Goal: Task Accomplishment & Management: Manage account settings

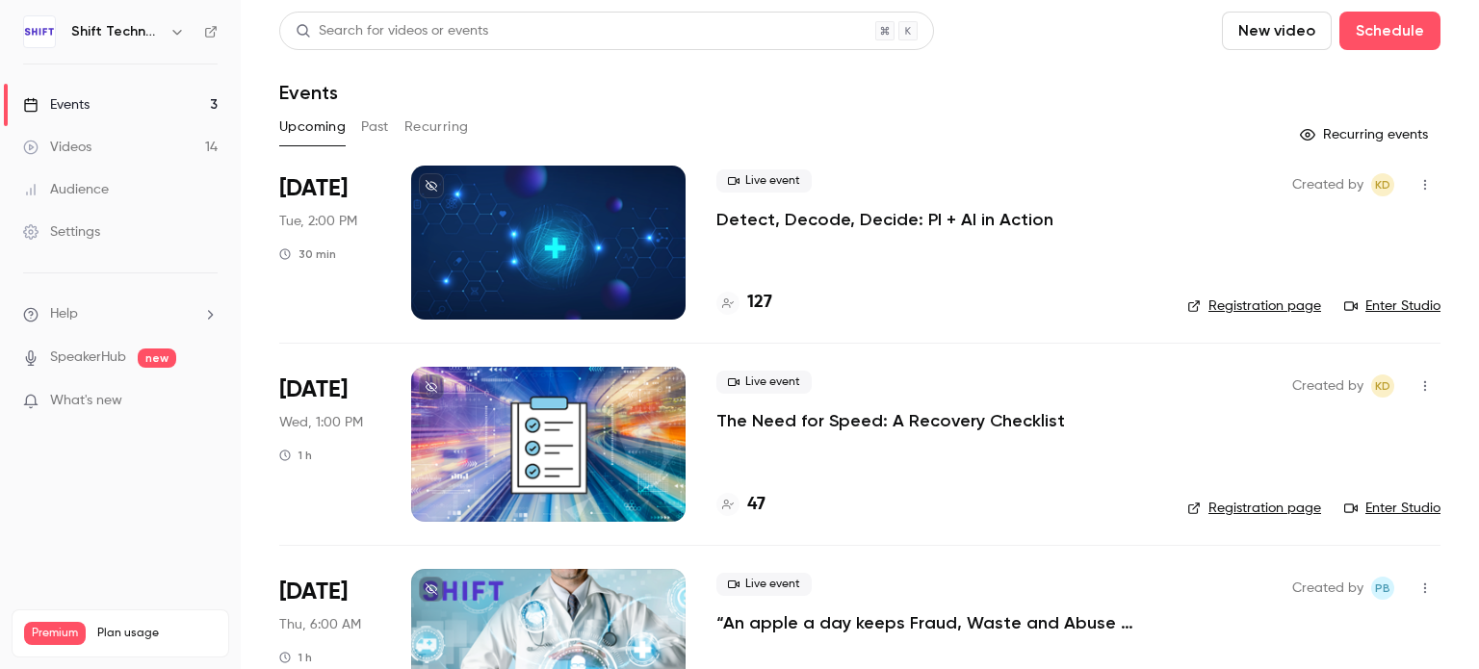
click at [921, 215] on p "Detect, Decode, Decide: PI + AI in Action" at bounding box center [884, 219] width 337 height 23
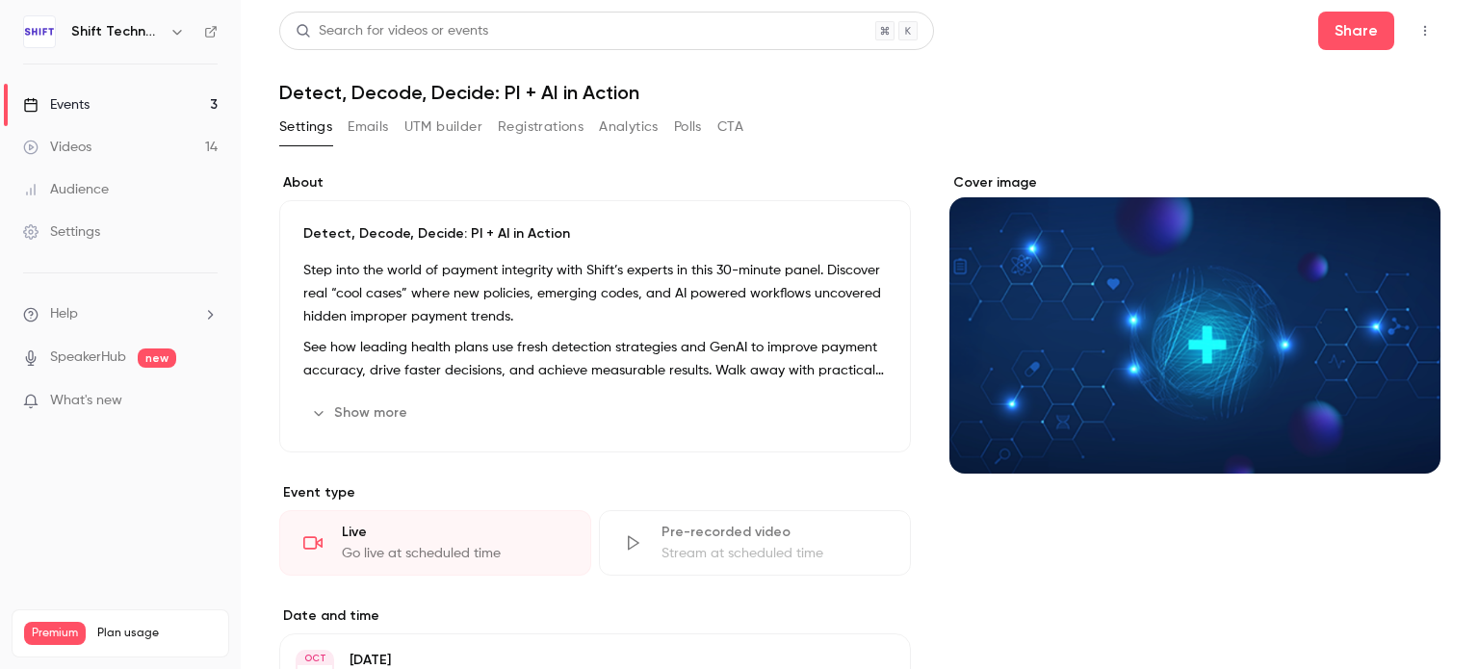
click at [1417, 28] on icon "button" at bounding box center [1424, 30] width 15 height 13
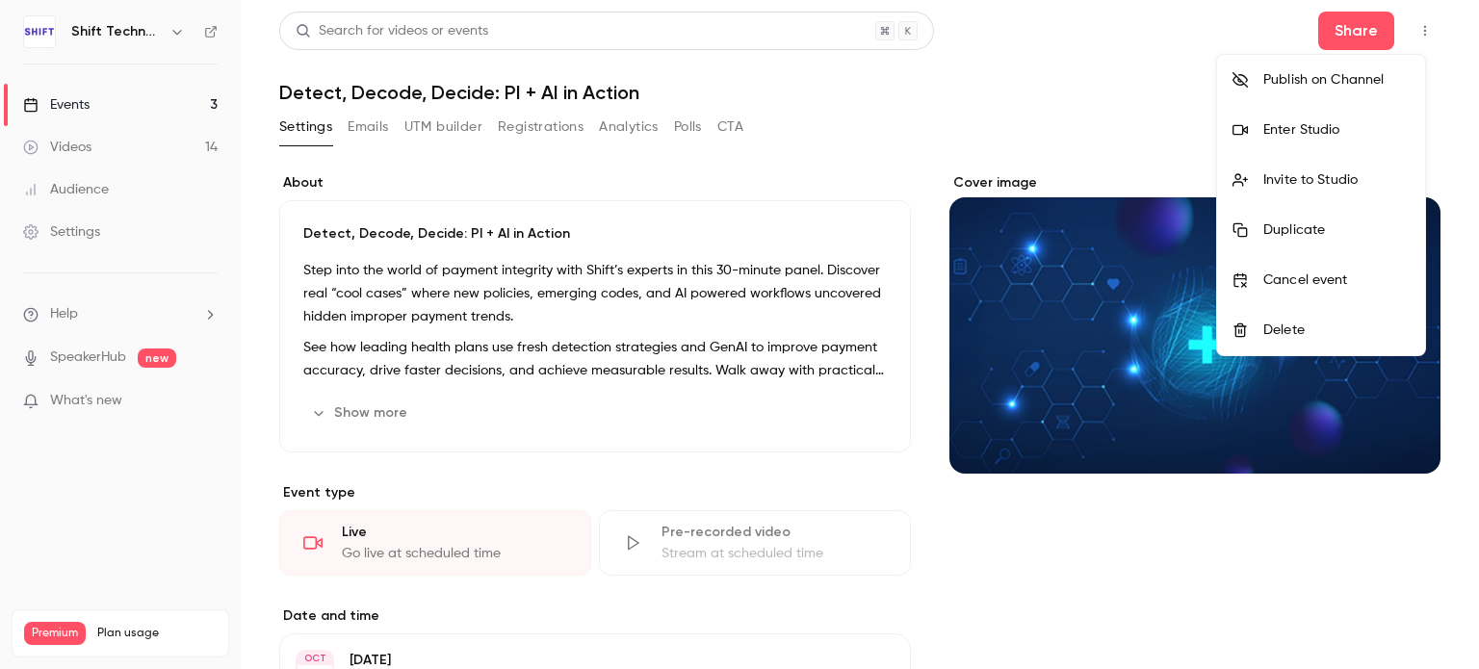
click at [1159, 76] on div at bounding box center [739, 334] width 1479 height 669
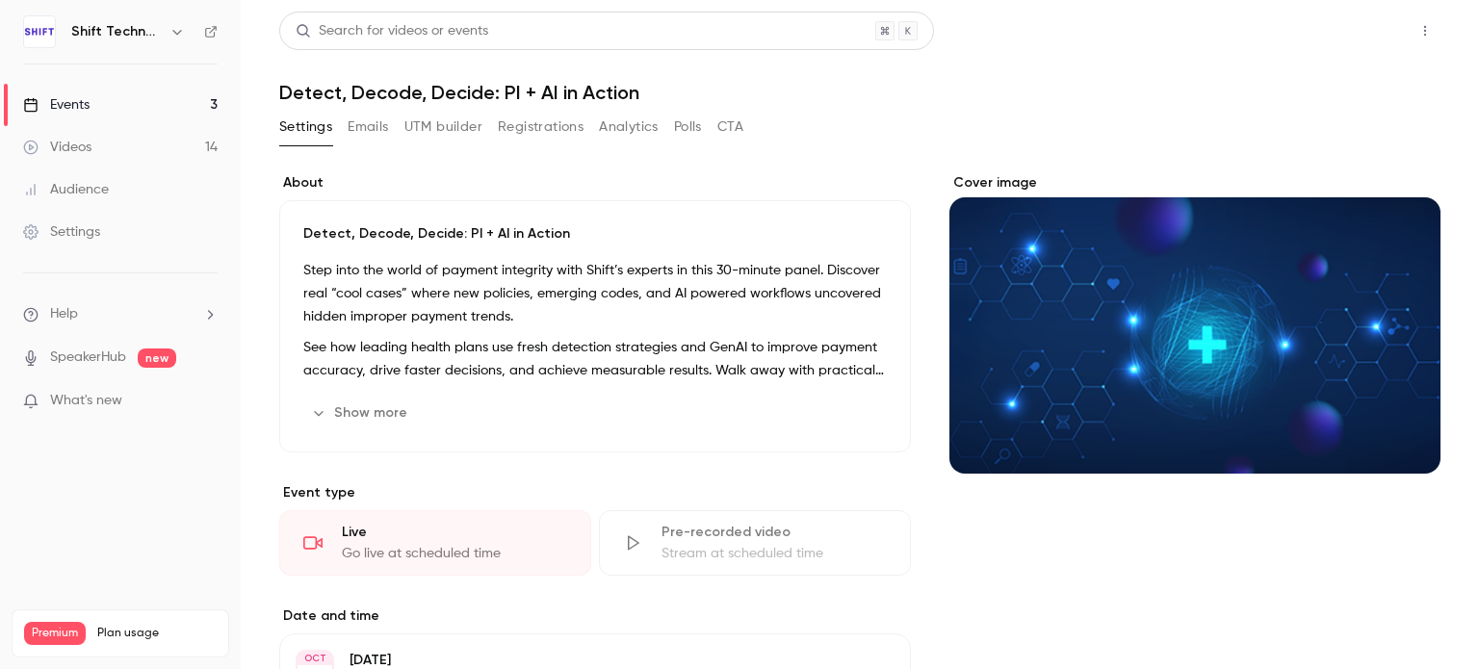
click at [1341, 30] on button "Share" at bounding box center [1356, 31] width 76 height 39
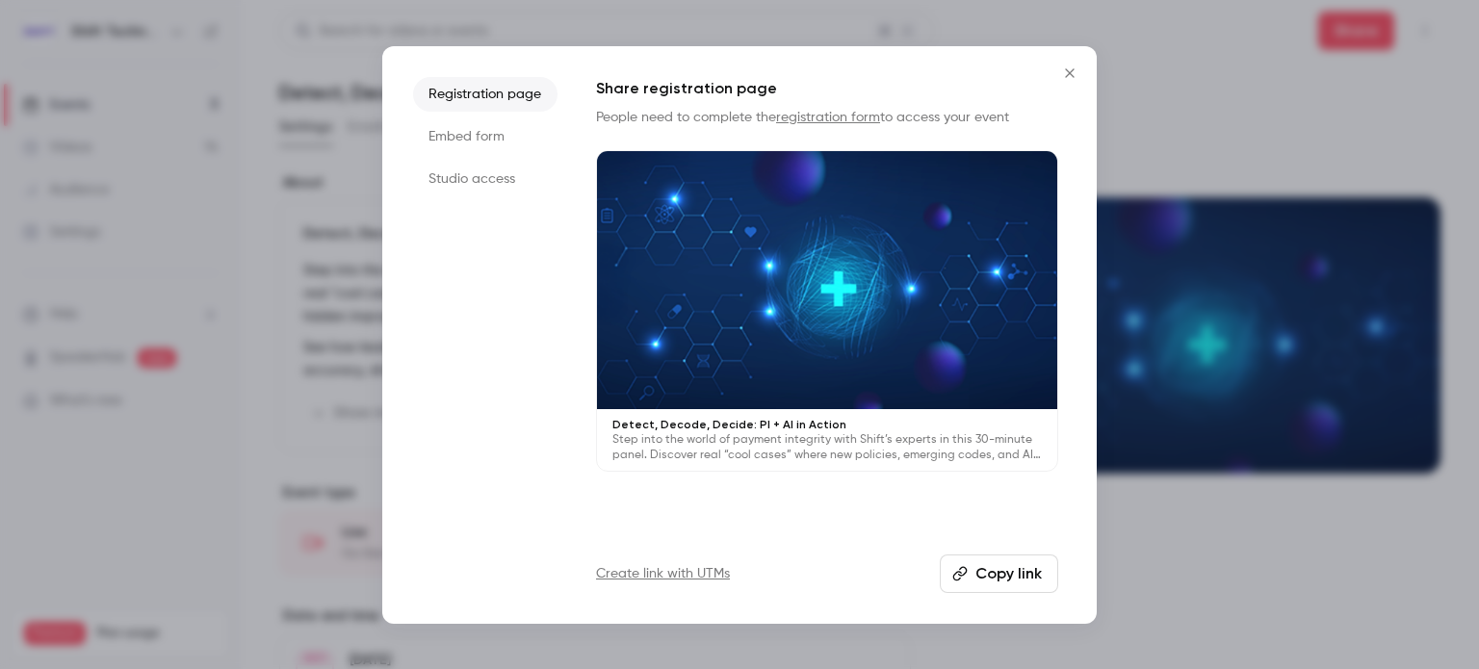
click at [480, 180] on li "Studio access" at bounding box center [485, 179] width 144 height 35
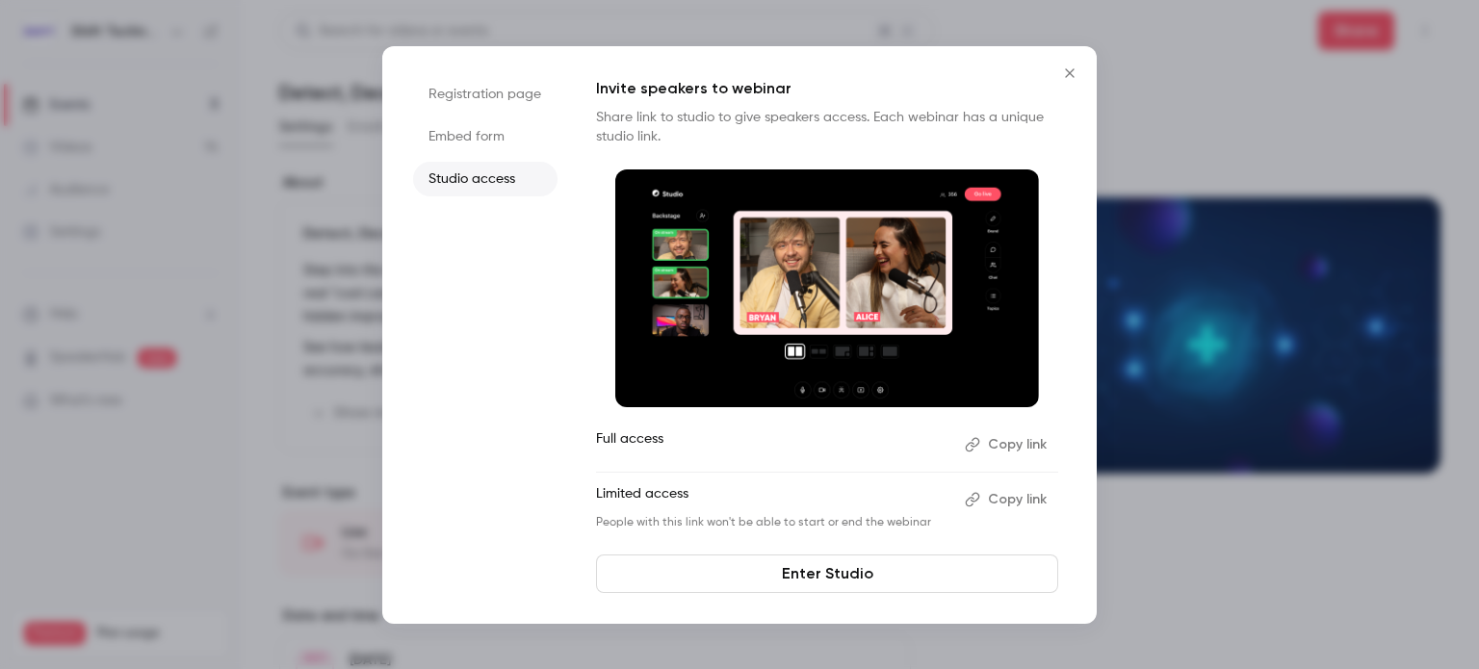
click at [999, 450] on button "Copy link" at bounding box center [1007, 444] width 101 height 31
click at [1070, 73] on icon "Close" at bounding box center [1069, 72] width 9 height 9
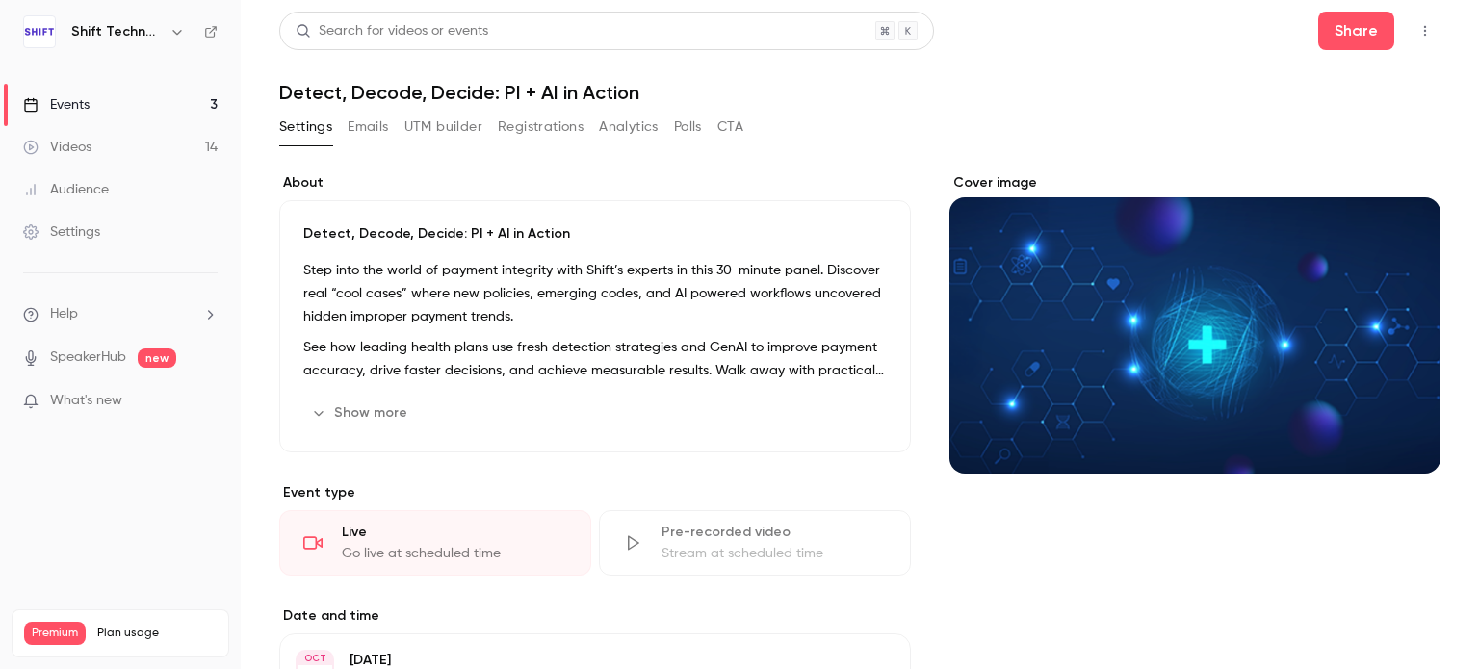
click at [1417, 34] on icon "button" at bounding box center [1424, 30] width 15 height 13
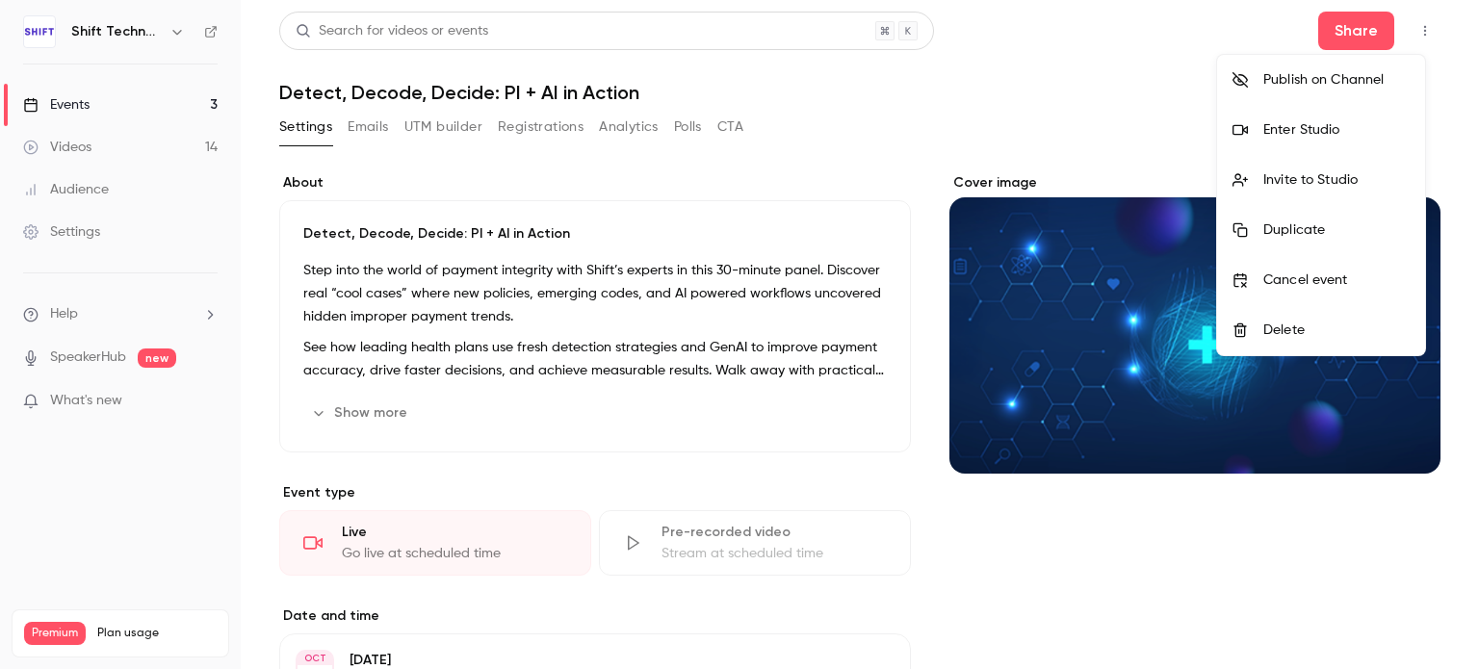
click at [1117, 137] on div at bounding box center [739, 334] width 1479 height 669
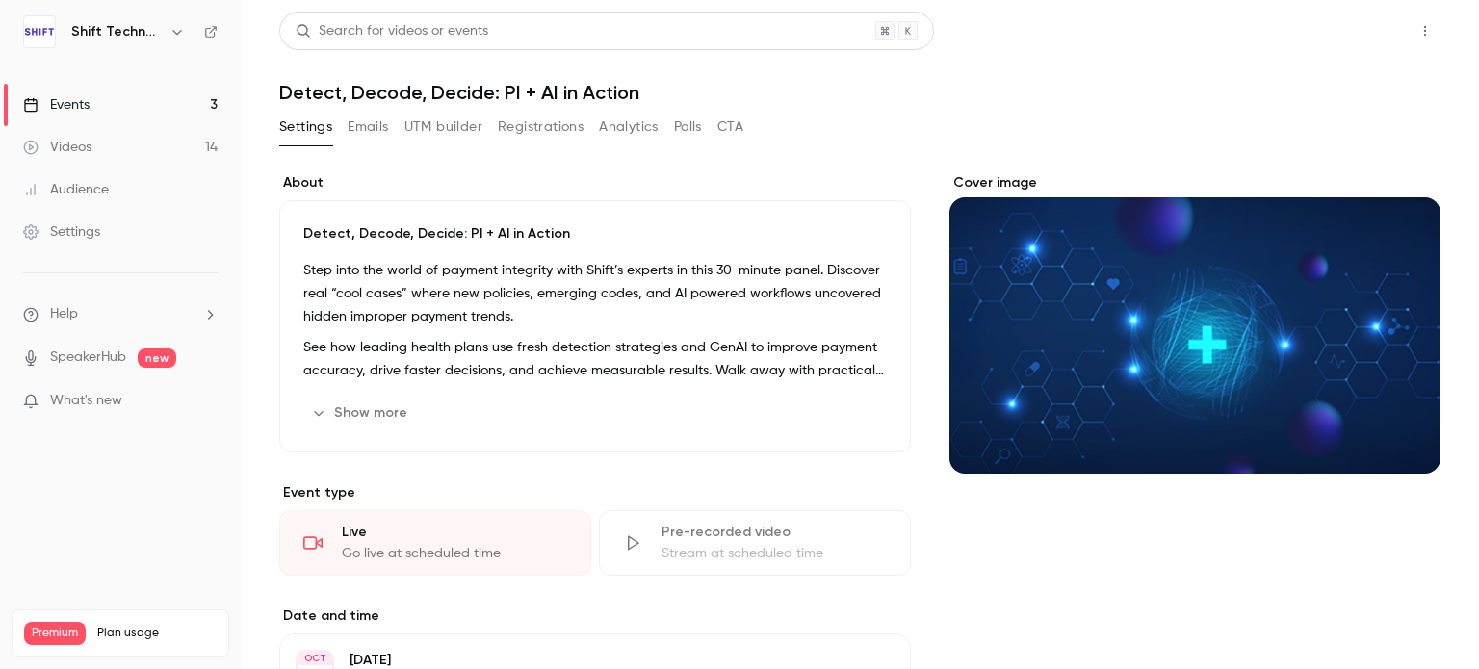
click at [1333, 43] on button "Share" at bounding box center [1356, 31] width 76 height 39
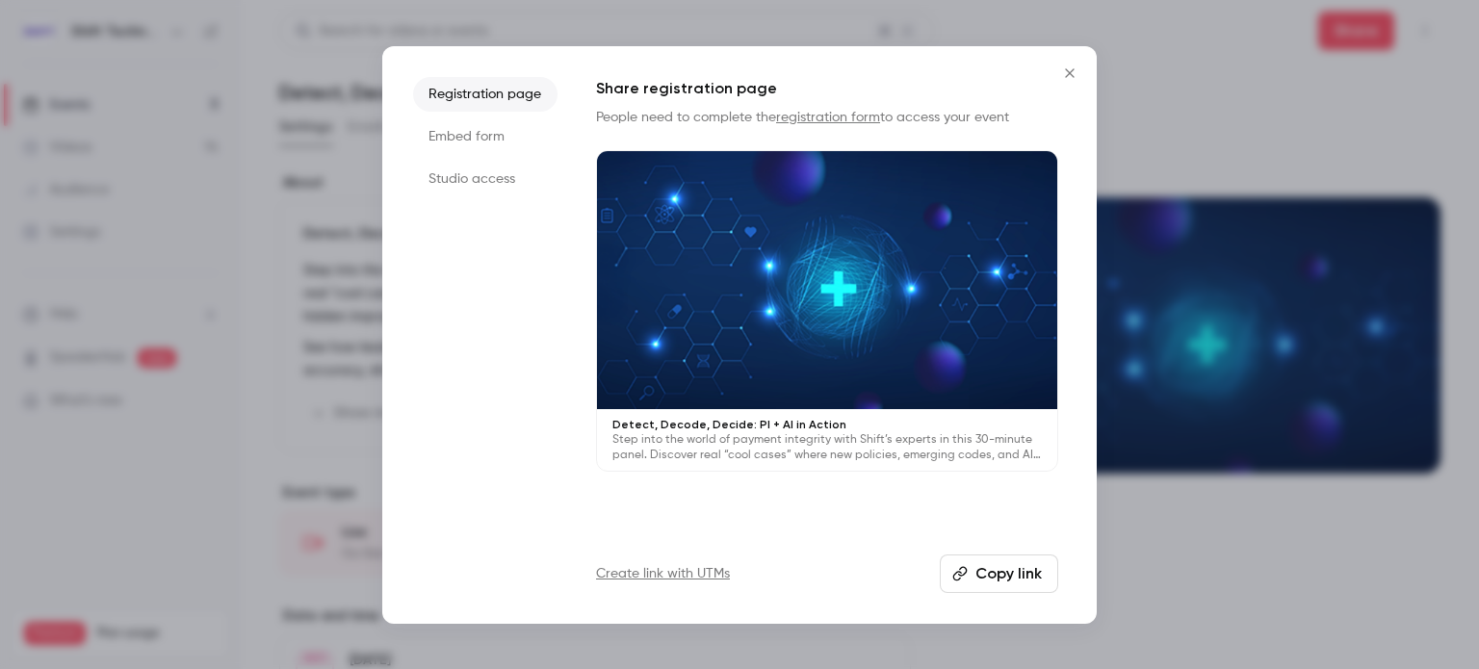
click at [482, 184] on li "Studio access" at bounding box center [485, 179] width 144 height 35
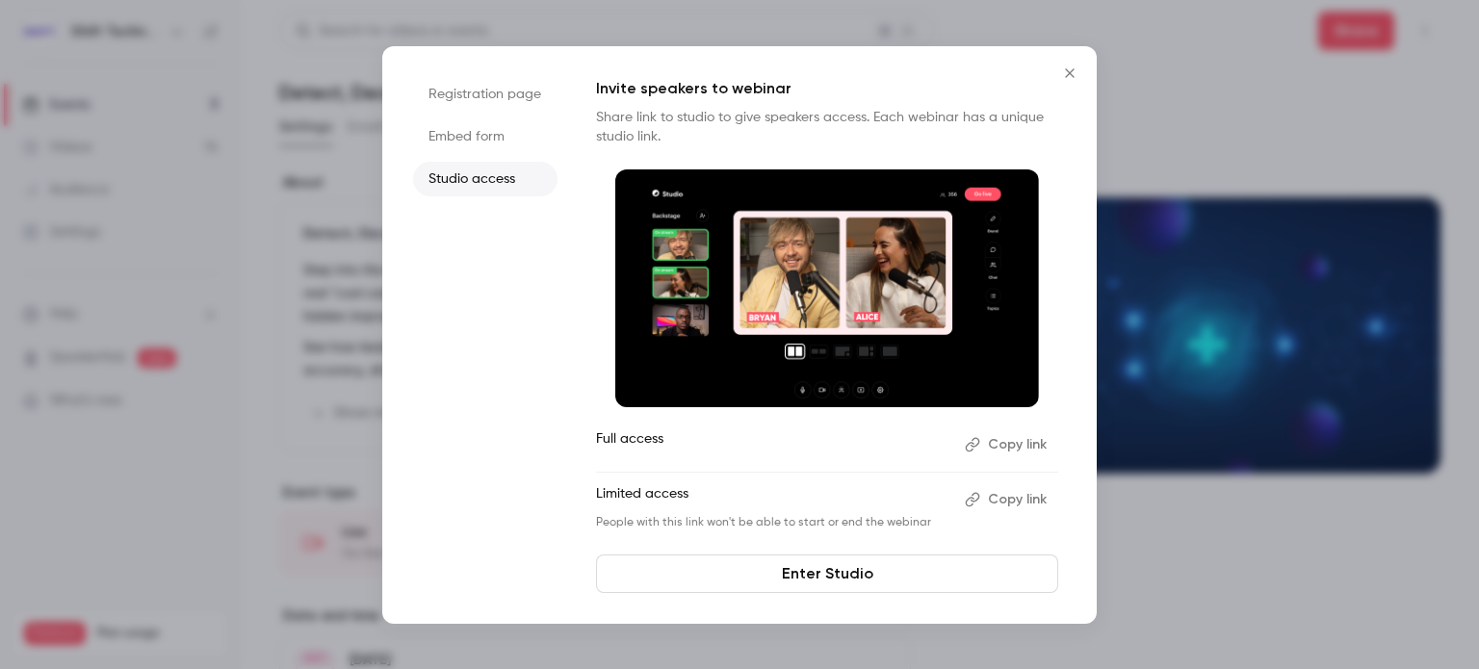
click at [1001, 438] on button "Copy link" at bounding box center [1007, 444] width 101 height 31
click at [1067, 66] on icon "Close" at bounding box center [1069, 72] width 23 height 15
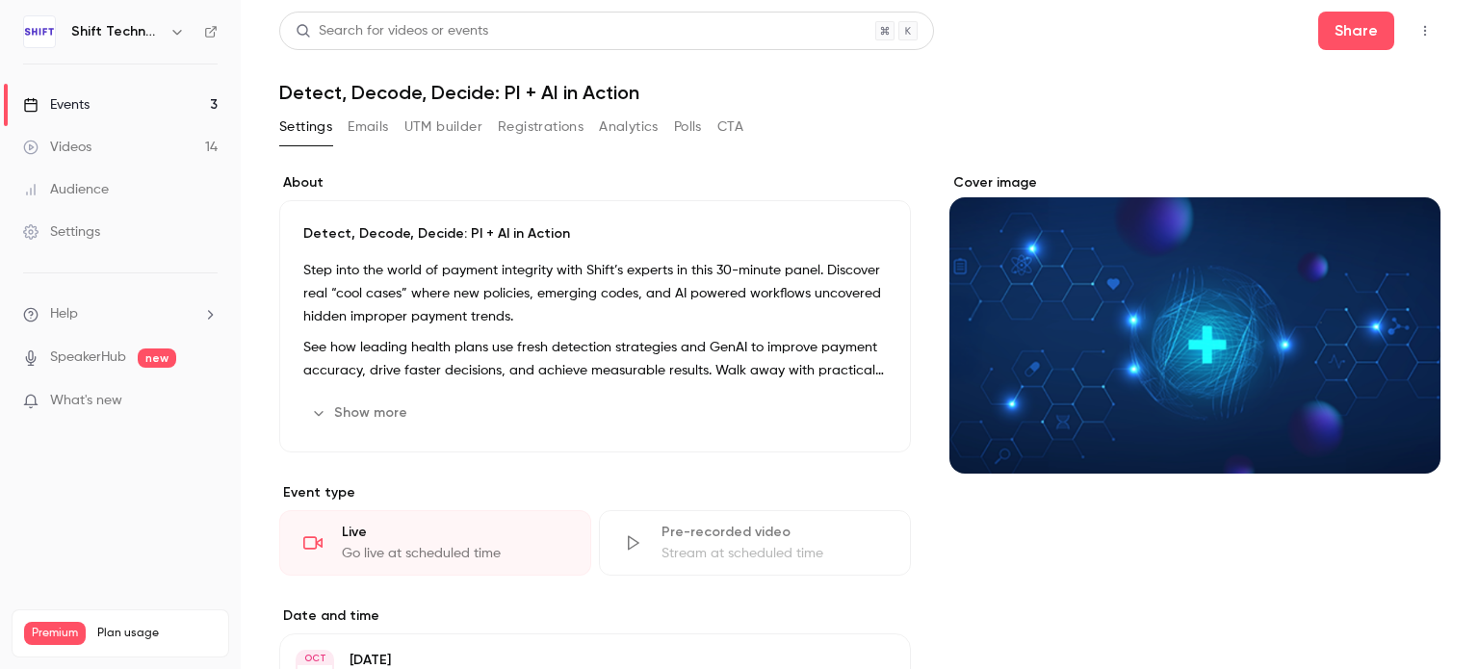
click at [1230, 111] on div "Search for videos or events Share Detect, Decode, Decide: PI + AI in Action Set…" at bounding box center [859, 614] width 1161 height 1204
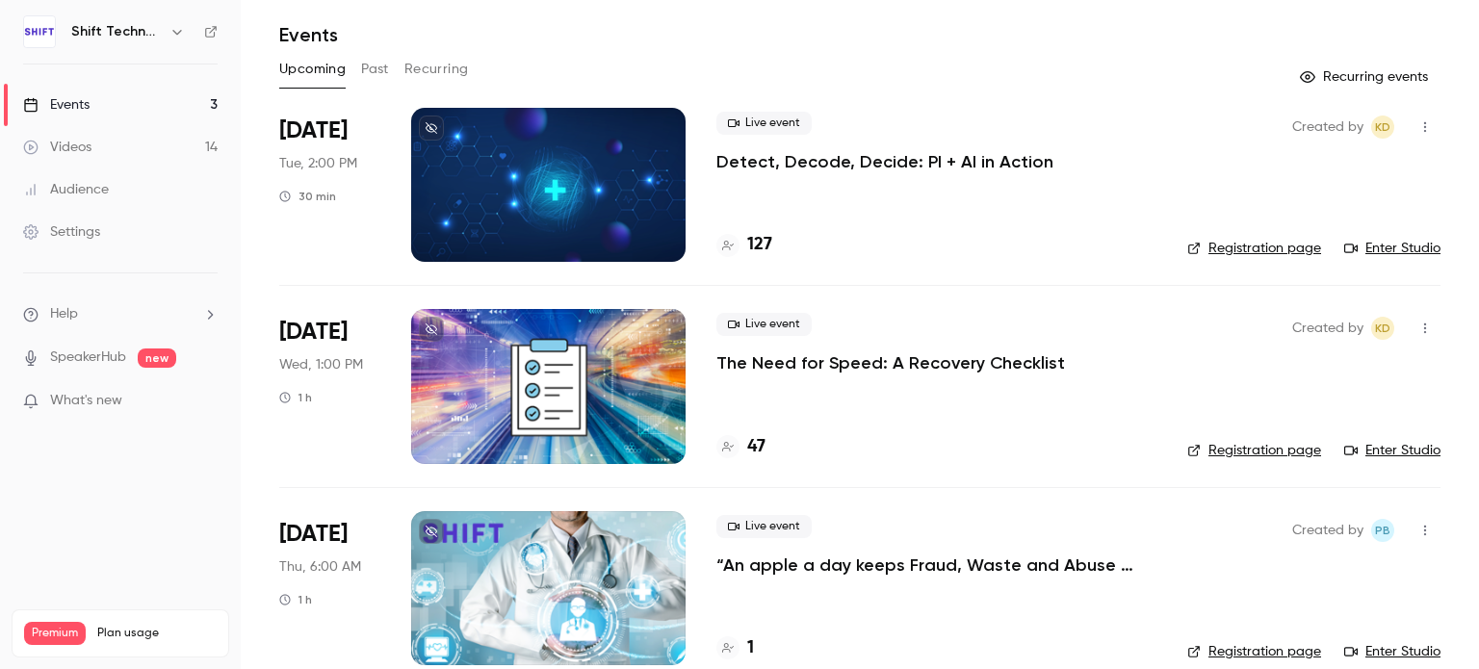
scroll to position [58, 0]
click at [836, 361] on p "The Need for Speed: A Recovery Checklist" at bounding box center [890, 362] width 349 height 23
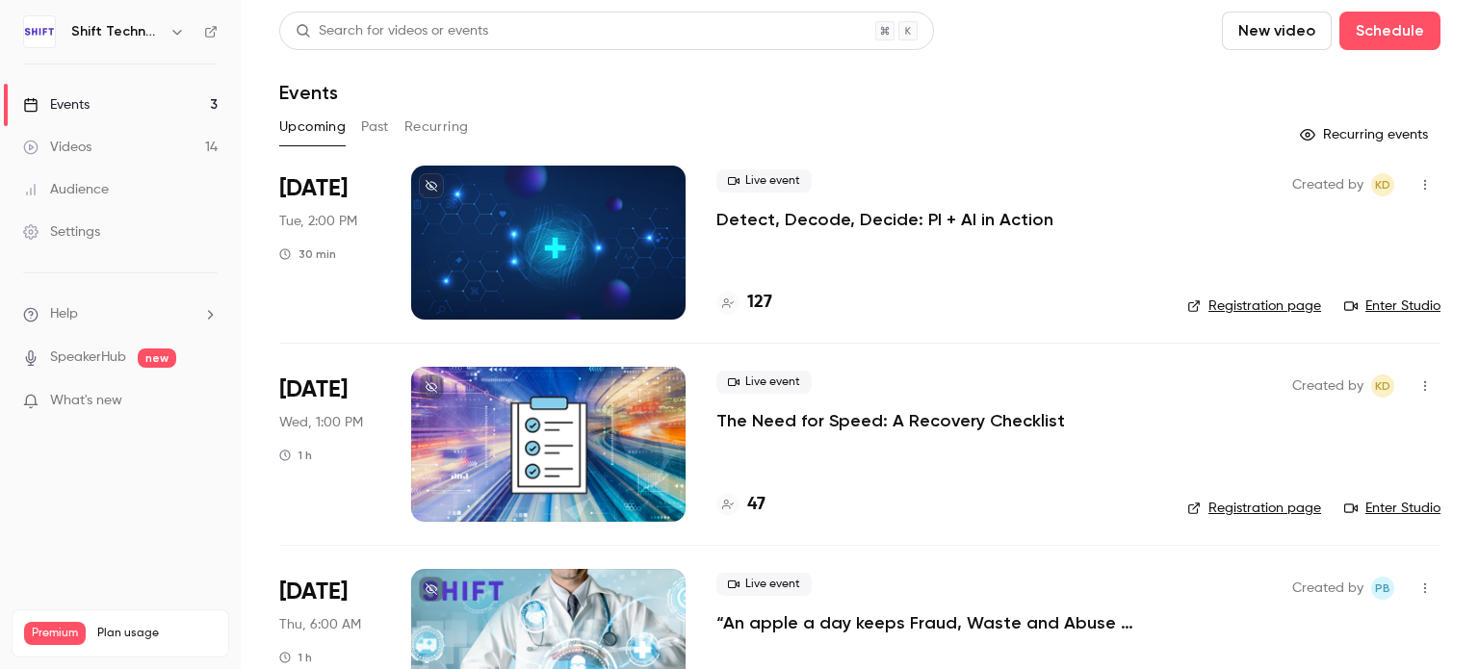
click at [967, 211] on p "Detect, Decode, Decide: PI + AI in Action" at bounding box center [884, 219] width 337 height 23
click at [820, 442] on div "Live event The Need for Speed: A Recovery Checklist 47" at bounding box center [936, 444] width 440 height 154
click at [823, 430] on p "The Need for Speed: A Recovery Checklist" at bounding box center [890, 420] width 349 height 23
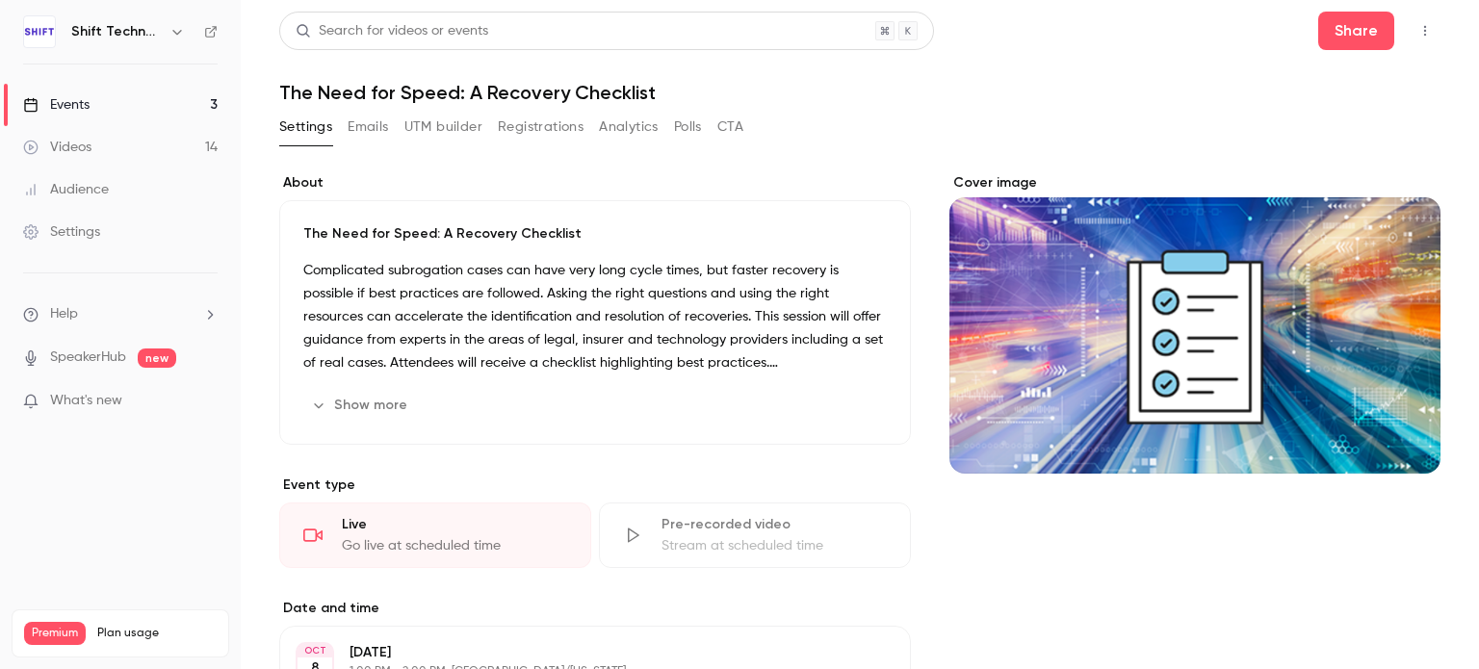
click at [377, 131] on button "Emails" at bounding box center [368, 127] width 40 height 31
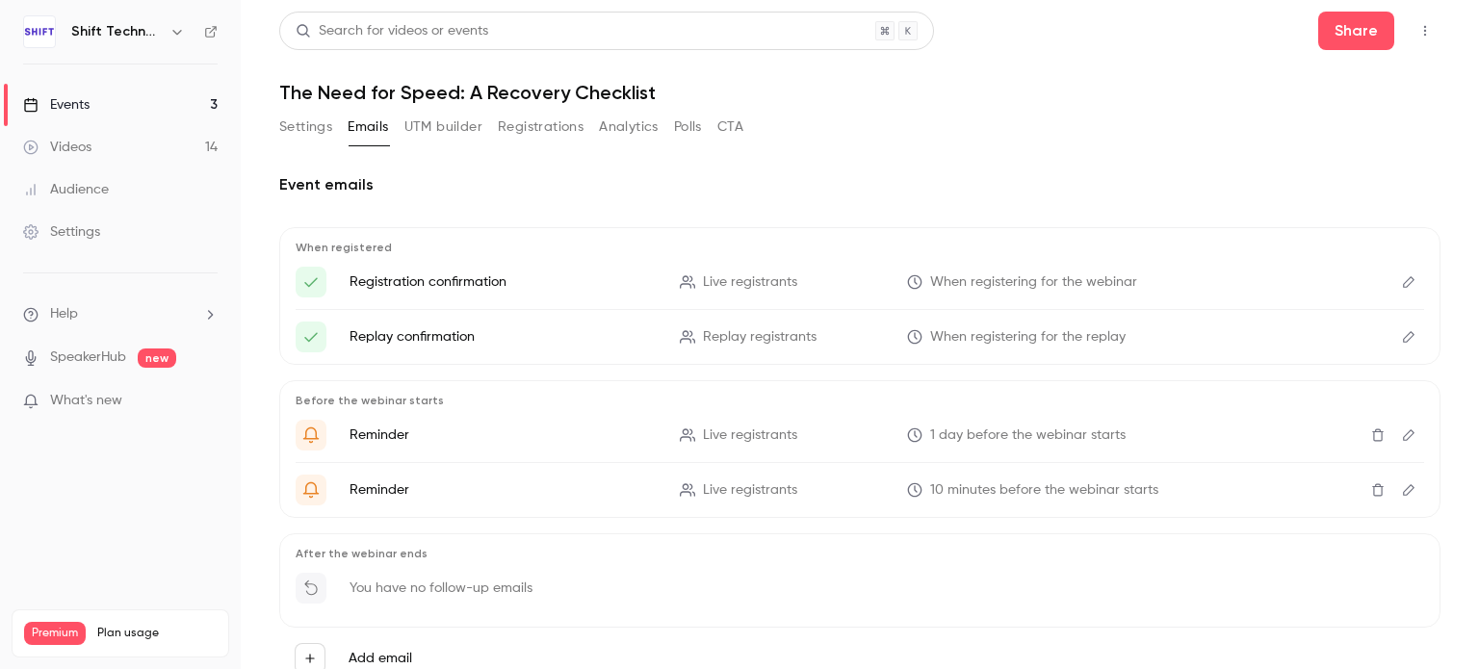
click at [554, 131] on button "Registrations" at bounding box center [541, 127] width 86 height 31
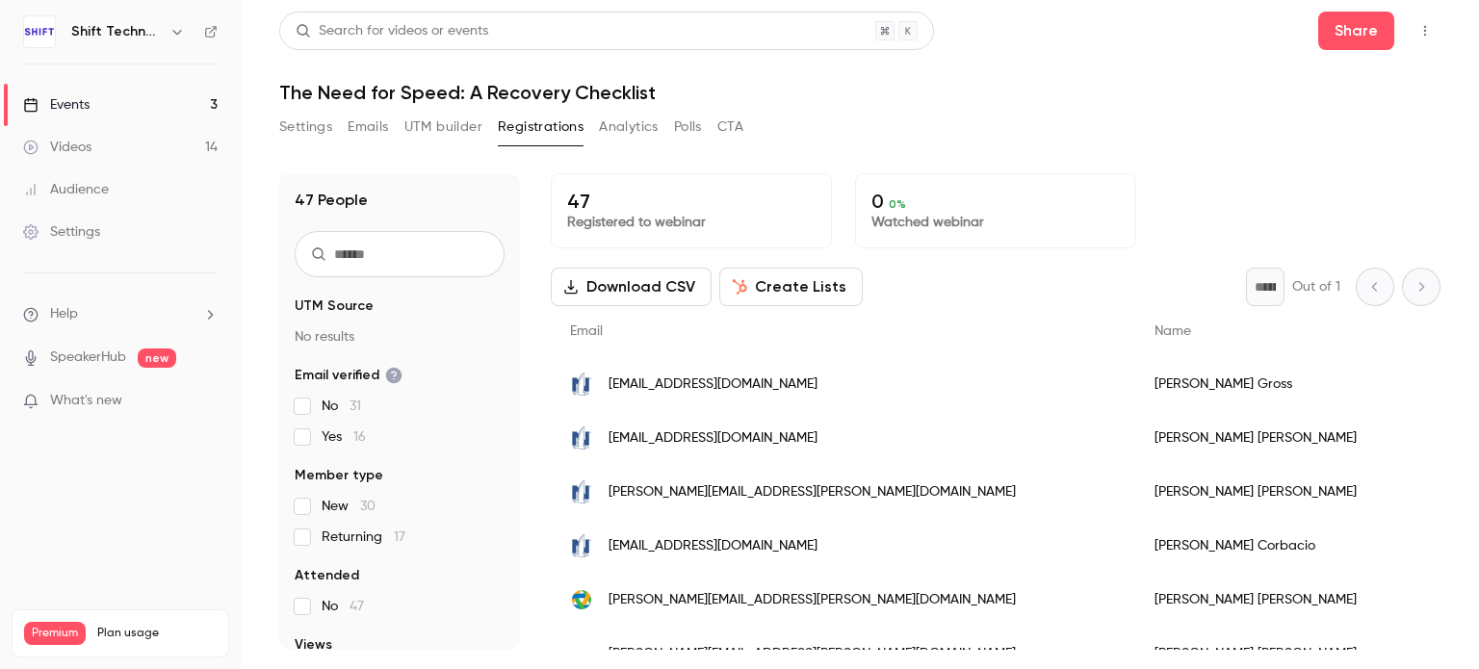
click at [396, 261] on input "text" at bounding box center [400, 254] width 210 height 46
paste input "**********"
type input "**********"
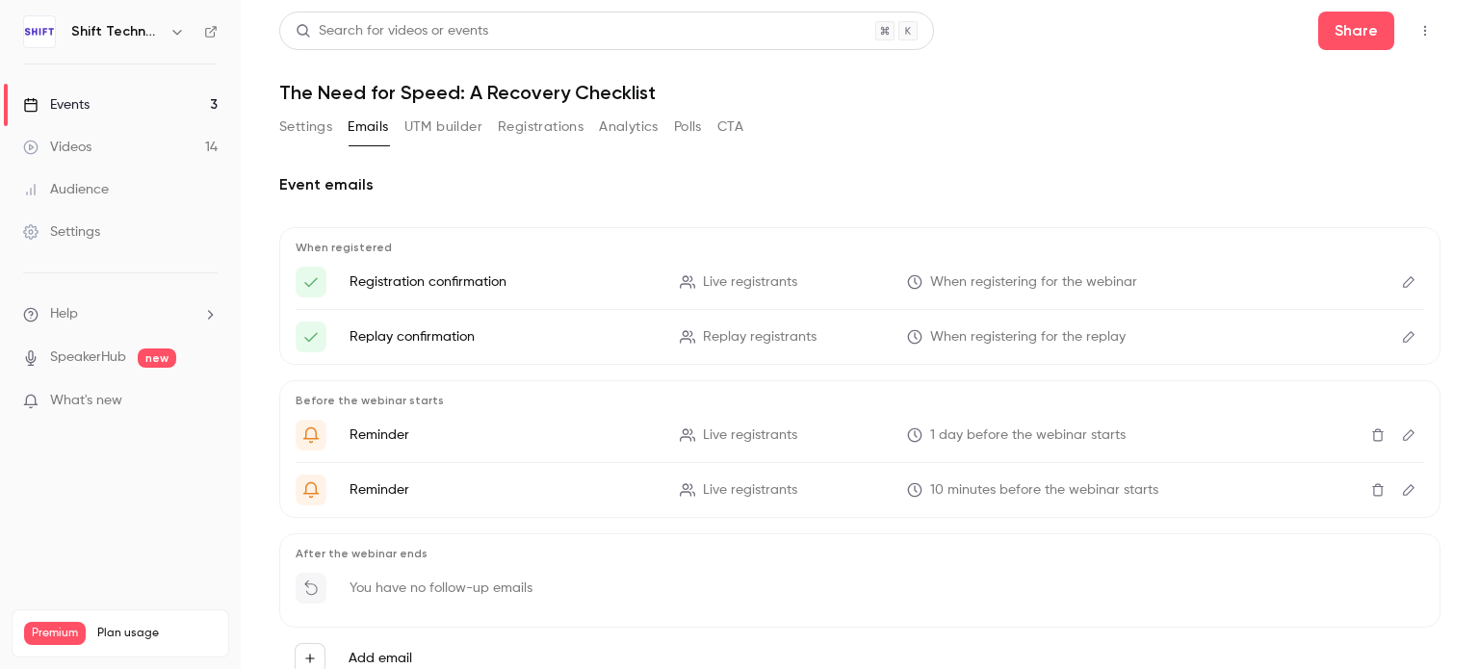
click at [522, 119] on button "Registrations" at bounding box center [541, 127] width 86 height 31
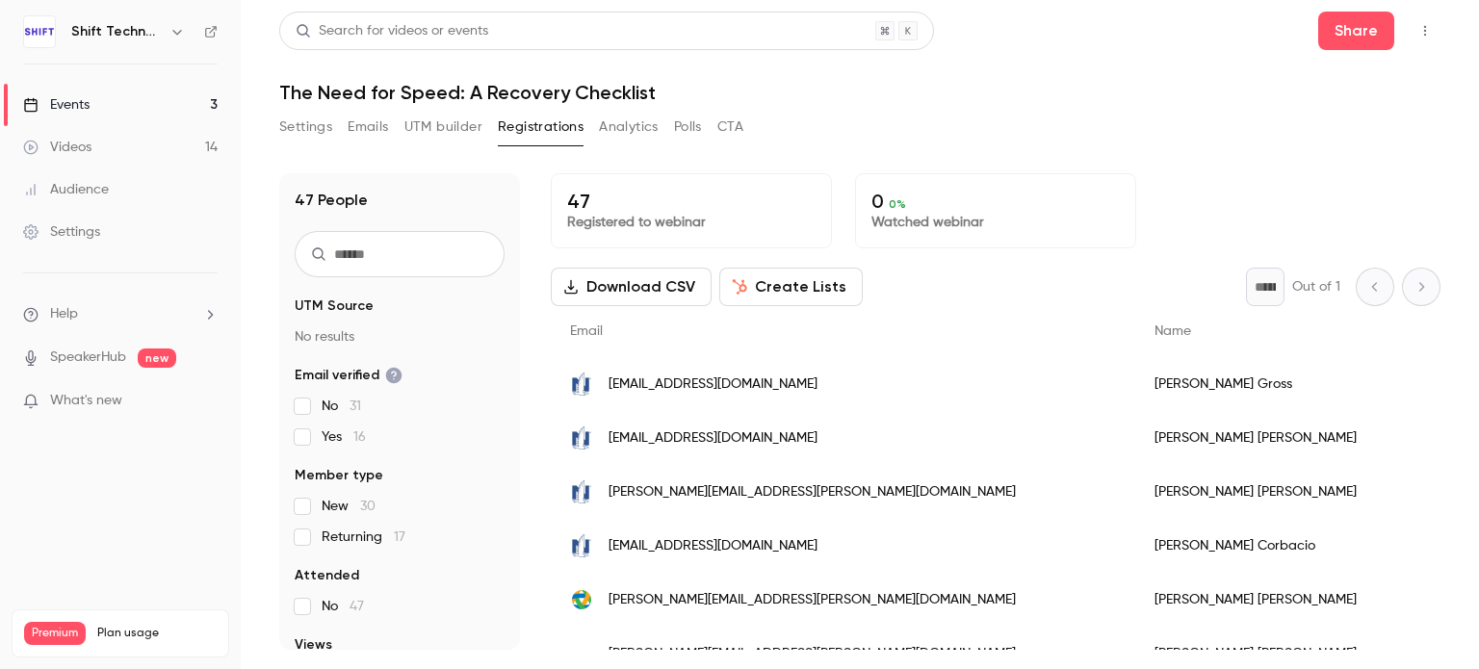
click at [413, 252] on input "text" at bounding box center [400, 254] width 210 height 46
paste input "**********"
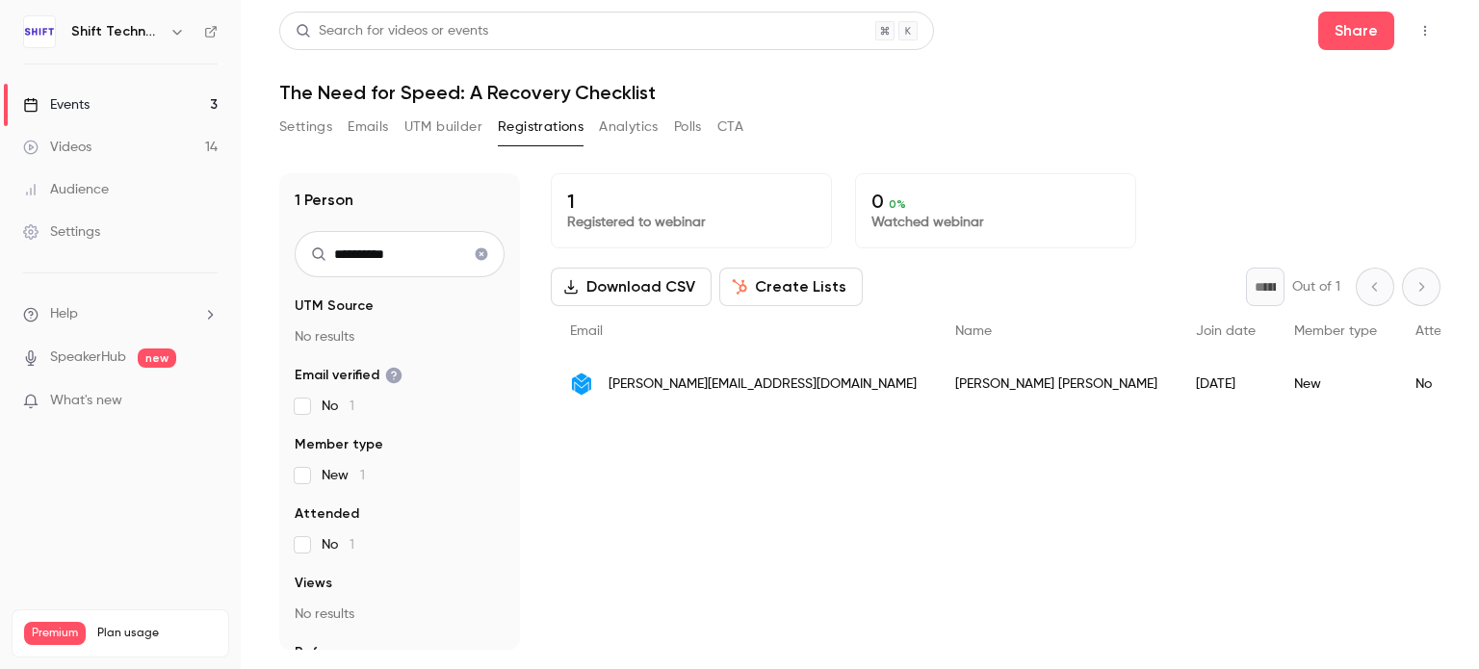
type input "**********"
click at [614, 396] on div "nicolas@mitigateway.com" at bounding box center [743, 384] width 385 height 54
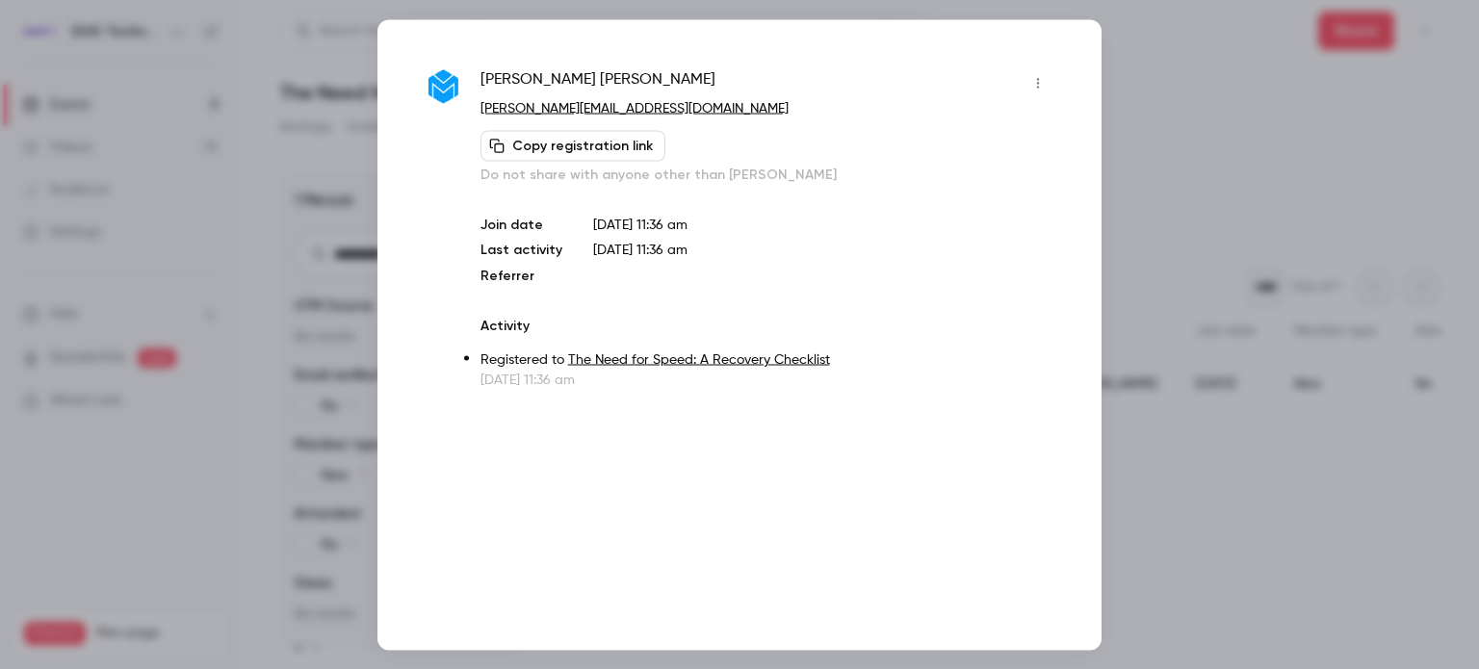
click at [1034, 81] on icon "button" at bounding box center [1037, 82] width 15 height 13
click at [953, 143] on li "Block from all events" at bounding box center [949, 132] width 208 height 50
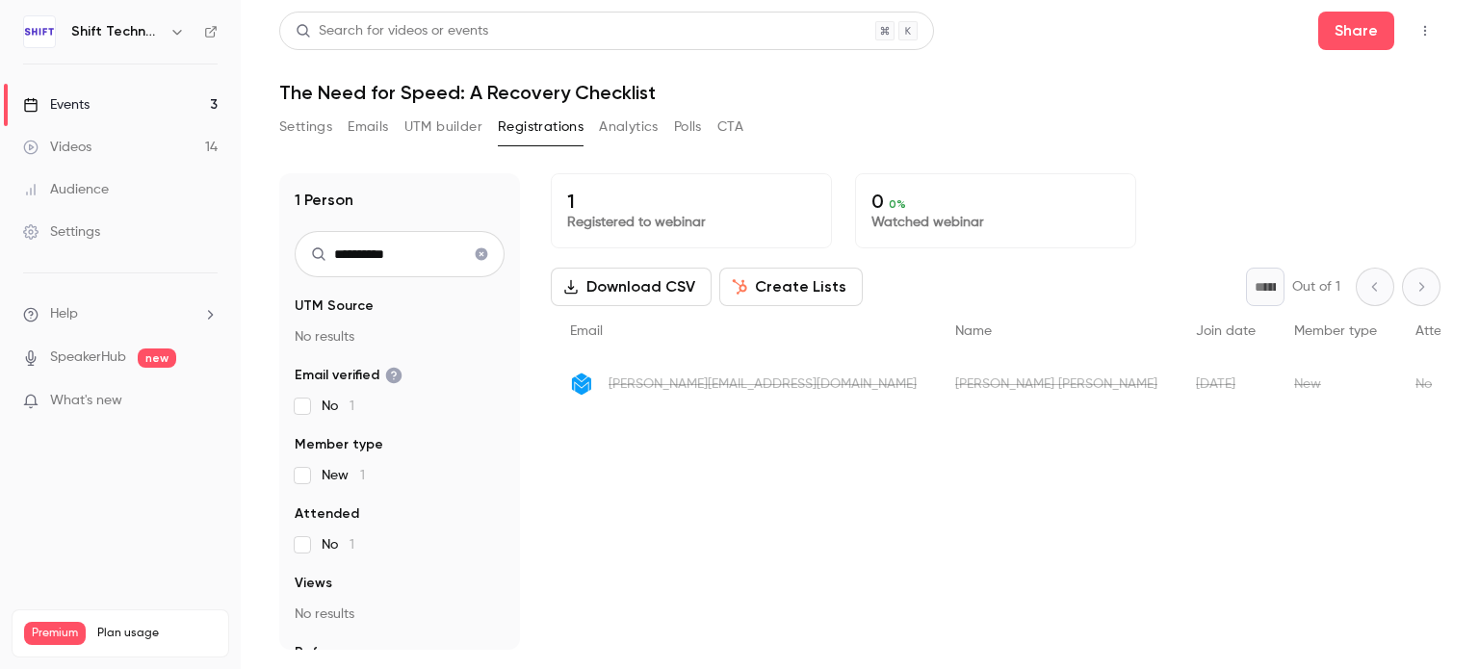
click at [762, 375] on span "nicolas@mitigateway.com" at bounding box center [763, 385] width 308 height 20
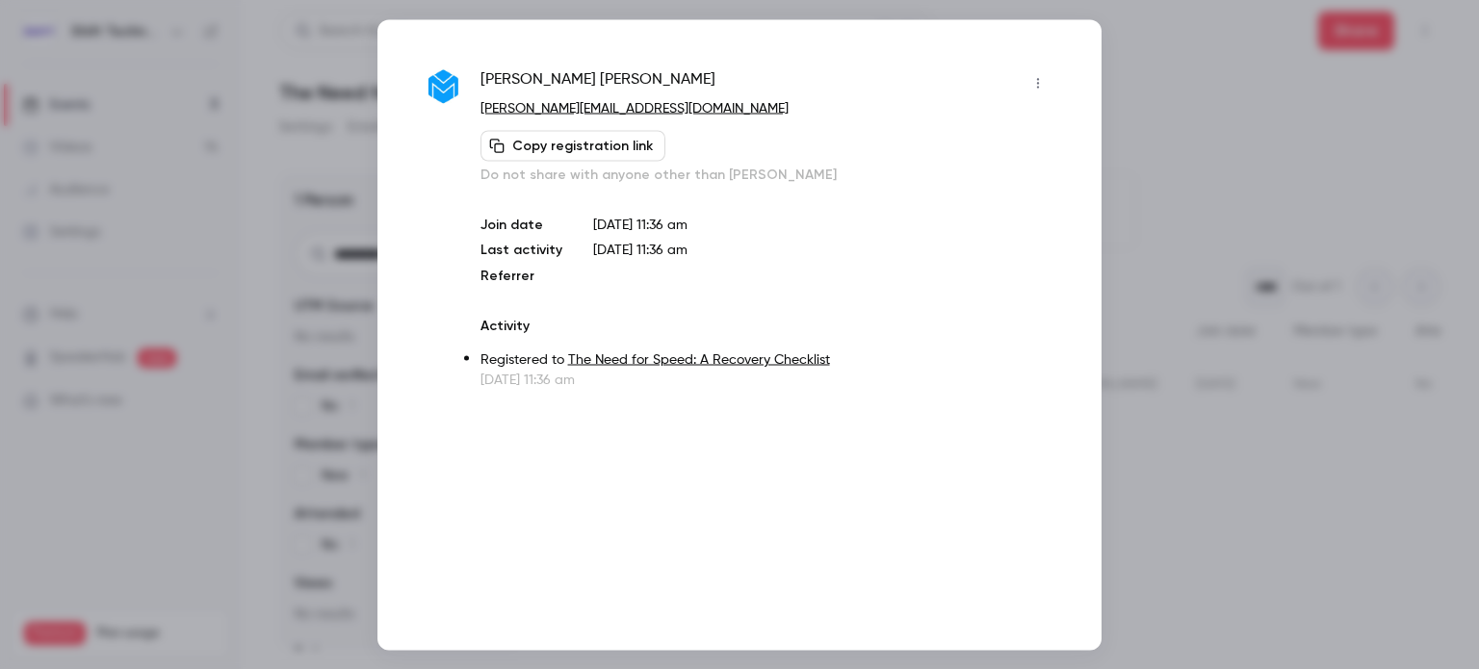
click at [1032, 84] on icon "button" at bounding box center [1037, 82] width 15 height 13
click at [963, 188] on div "Remove registration" at bounding box center [965, 181] width 148 height 19
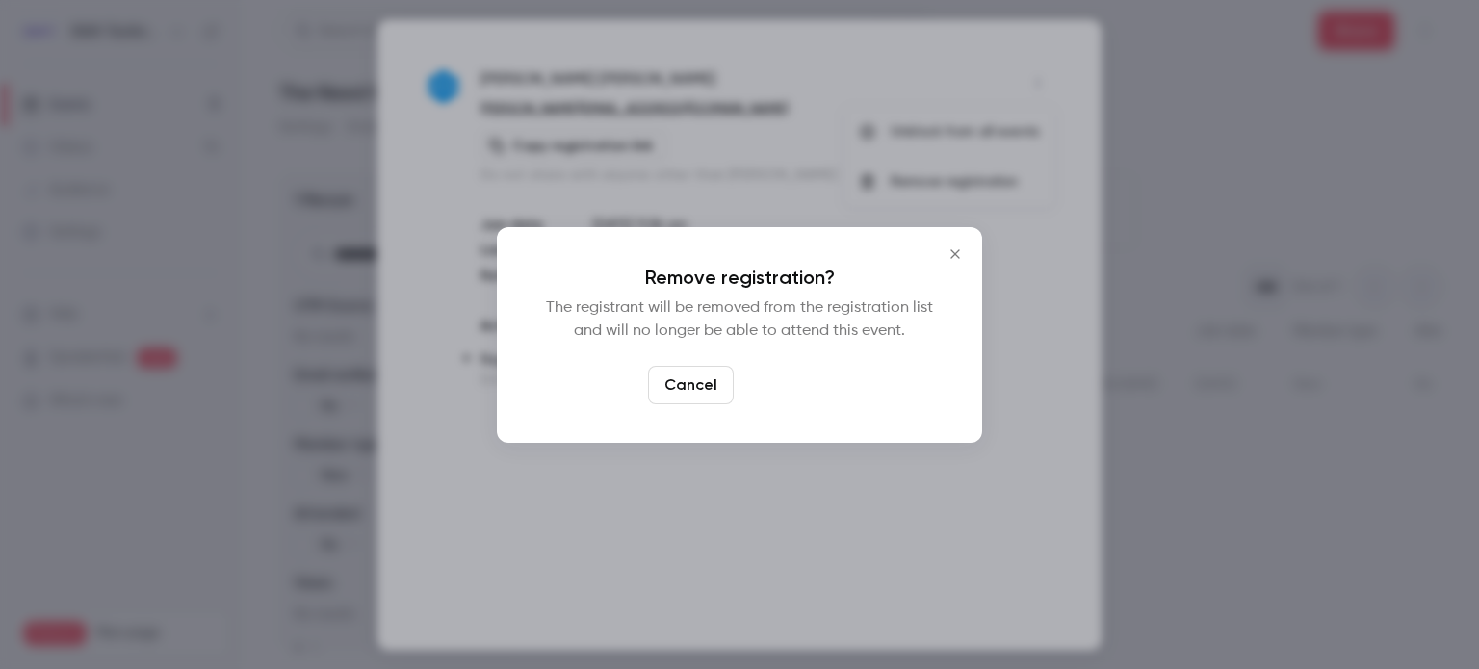
click at [793, 385] on button "Confirm" at bounding box center [786, 385] width 91 height 39
